Goal: Information Seeking & Learning: Learn about a topic

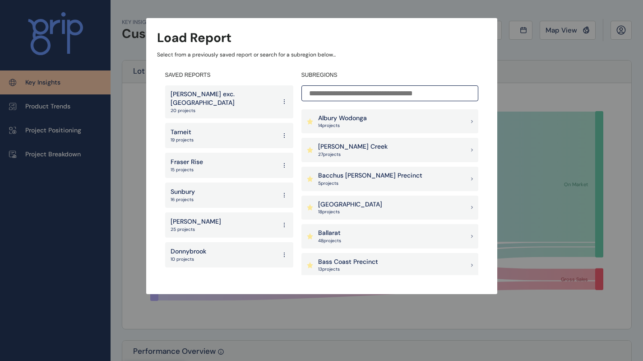
drag, startPoint x: 448, startPoint y: 35, endPoint x: 412, endPoint y: 116, distance: 89.3
click at [448, 35] on div "Load Report" at bounding box center [321, 38] width 329 height 18
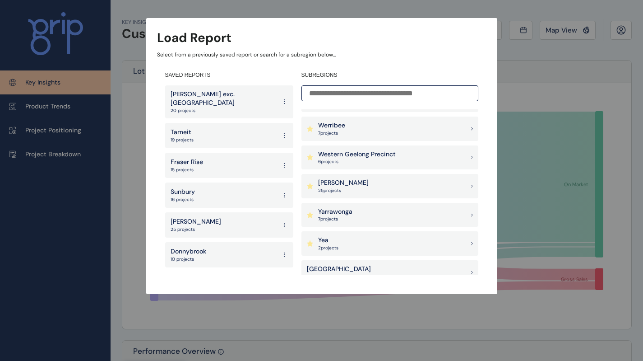
scroll to position [977, 0]
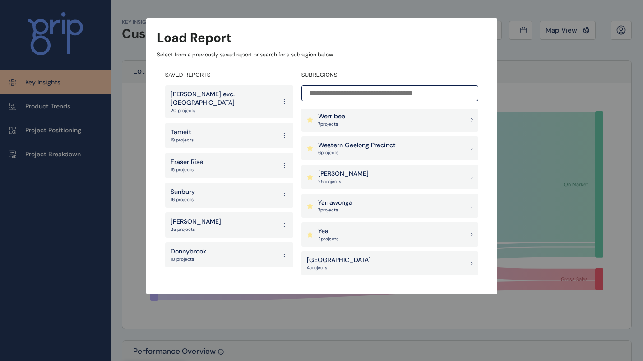
click at [376, 92] on input at bounding box center [389, 93] width 177 height 16
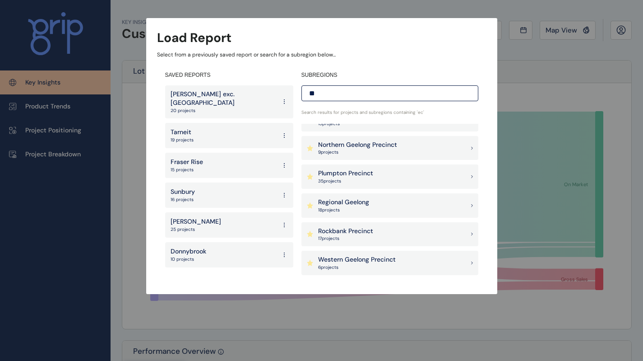
scroll to position [0, 0]
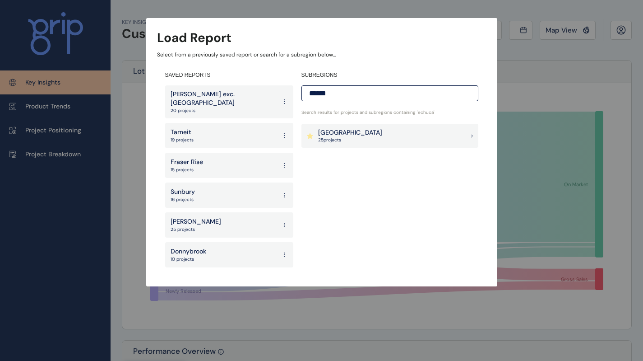
type input "******"
click at [349, 143] on p "25 project s" at bounding box center [350, 140] width 64 height 6
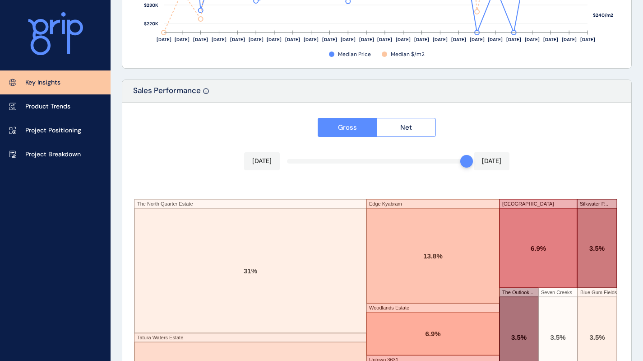
scroll to position [1539, 0]
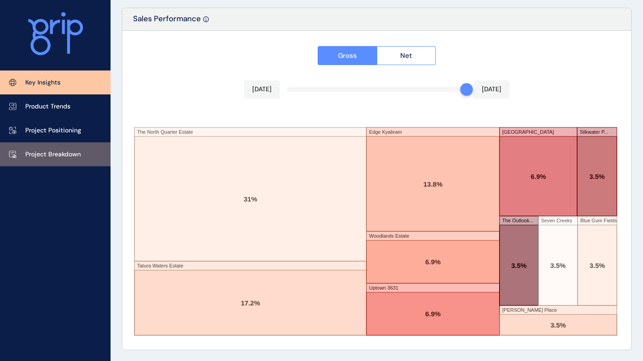
click at [79, 147] on link "Project Breakdown" at bounding box center [55, 154] width 111 height 24
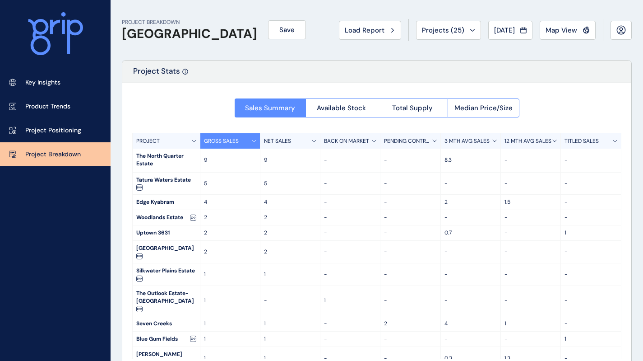
scroll to position [19, 0]
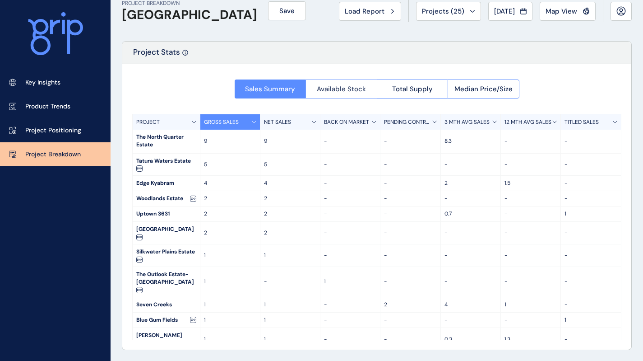
click at [328, 89] on span "Available Stock" at bounding box center [341, 88] width 49 height 9
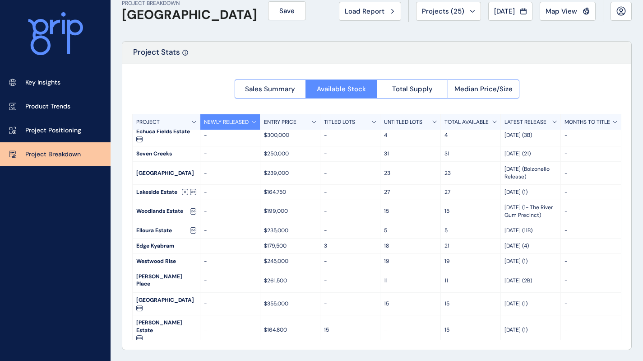
scroll to position [219, 0]
click at [473, 77] on div "Sales Summary Available Stock Total Supply Median Price/Size" at bounding box center [377, 86] width 285 height 24
click at [473, 79] on button "Median Price/Size" at bounding box center [484, 88] width 72 height 19
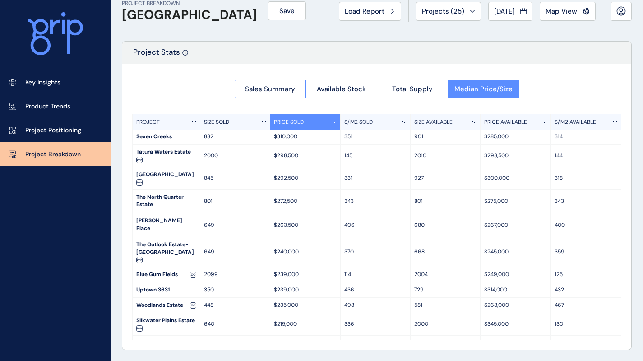
scroll to position [0, 0]
